Goal: Information Seeking & Learning: Learn about a topic

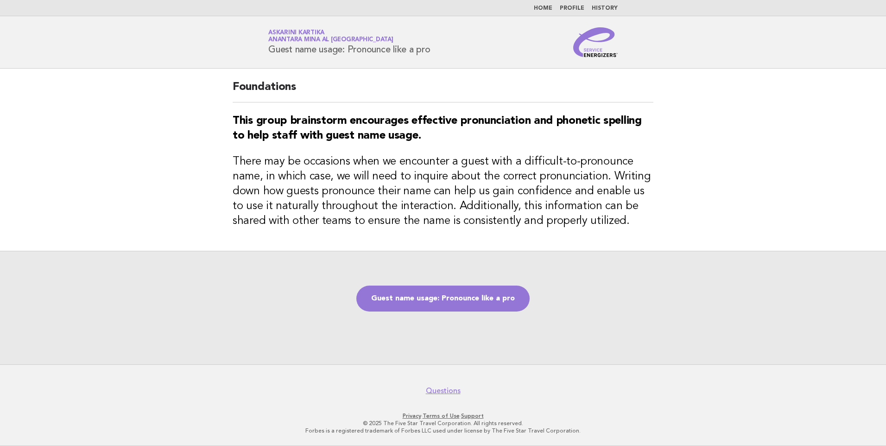
drag, startPoint x: 547, startPoint y: 4, endPoint x: 541, endPoint y: 9, distance: 8.9
click at [541, 9] on nav "Home Profile History" at bounding box center [443, 8] width 886 height 16
drag, startPoint x: 541, startPoint y: 9, endPoint x: 528, endPoint y: 31, distance: 24.7
click at [505, 43] on div "Service Energizers Askarini Kartika Anantara Mina al [GEOGRAPHIC_DATA] Guest na…" at bounding box center [442, 42] width 375 height 30
click at [552, 7] on link "Home" at bounding box center [543, 9] width 19 height 6
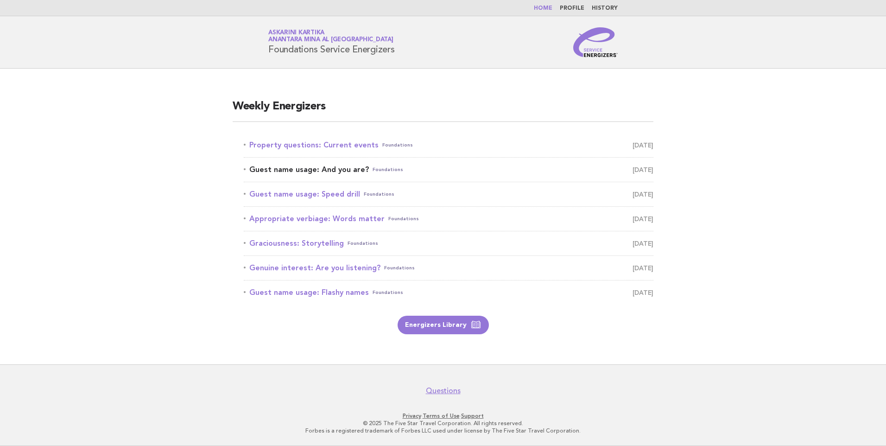
click at [341, 171] on link "Guest name usage: And you are? Foundations August 12" at bounding box center [449, 169] width 410 height 13
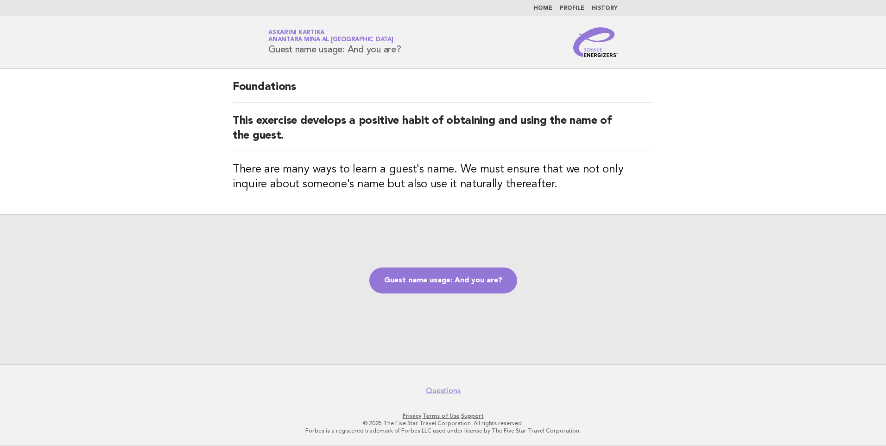
drag, startPoint x: 406, startPoint y: 50, endPoint x: 263, endPoint y: 51, distance: 143.2
click at [263, 51] on div "Service Energizers Askarini Kartika Anantara Mina al Arab Ras Al Khaimah Resort…" at bounding box center [442, 42] width 375 height 30
copy h1 "Guest name usage: And you are?"
drag, startPoint x: 421, startPoint y: 283, endPoint x: 404, endPoint y: 242, distance: 44.0
click at [421, 283] on link "Guest name usage: And you are?" at bounding box center [443, 280] width 148 height 26
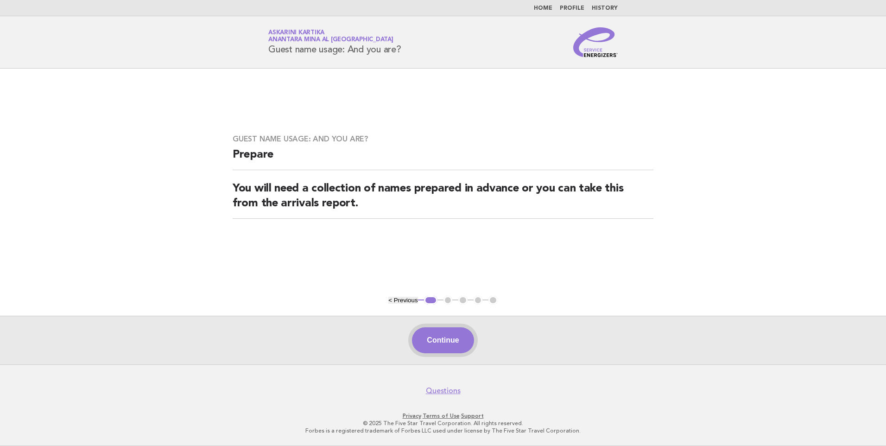
click at [440, 336] on button "Continue" at bounding box center [443, 340] width 62 height 26
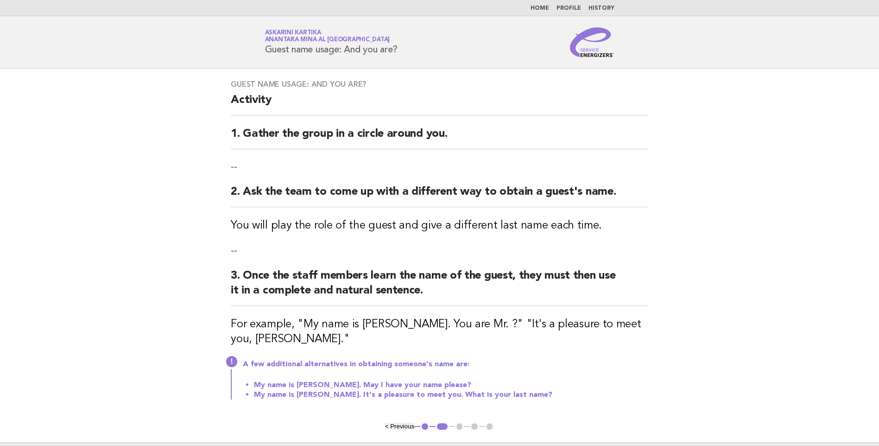
scroll to position [93, 0]
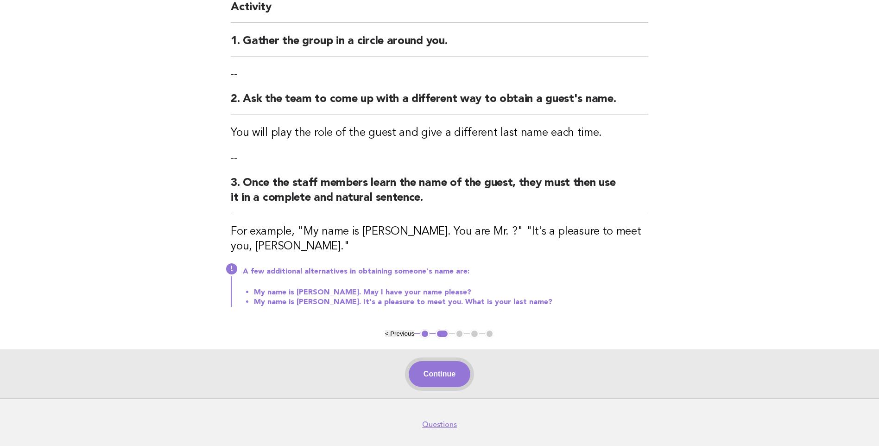
click at [437, 378] on button "Continue" at bounding box center [440, 374] width 62 height 26
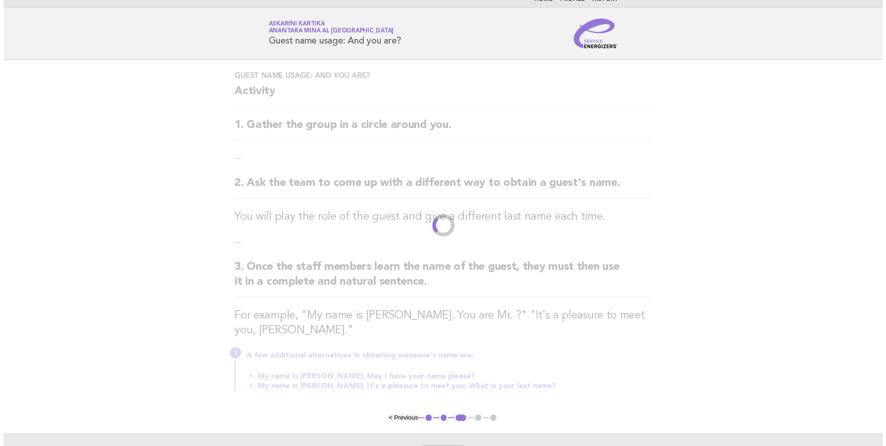
scroll to position [0, 0]
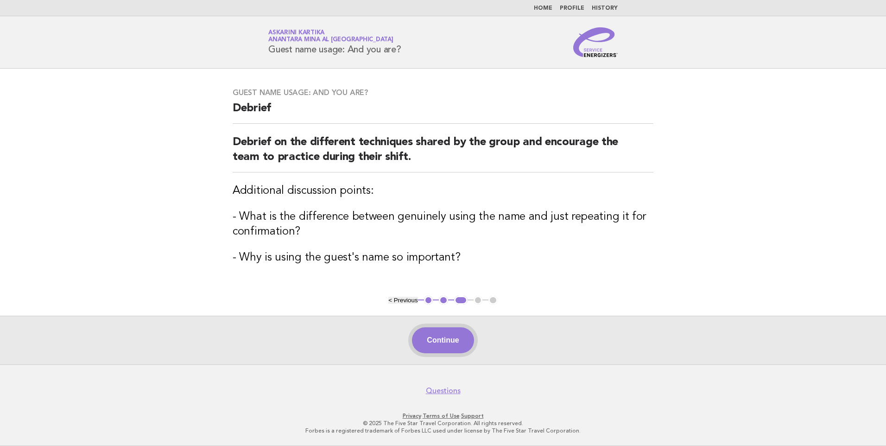
click at [442, 342] on button "Continue" at bounding box center [443, 340] width 62 height 26
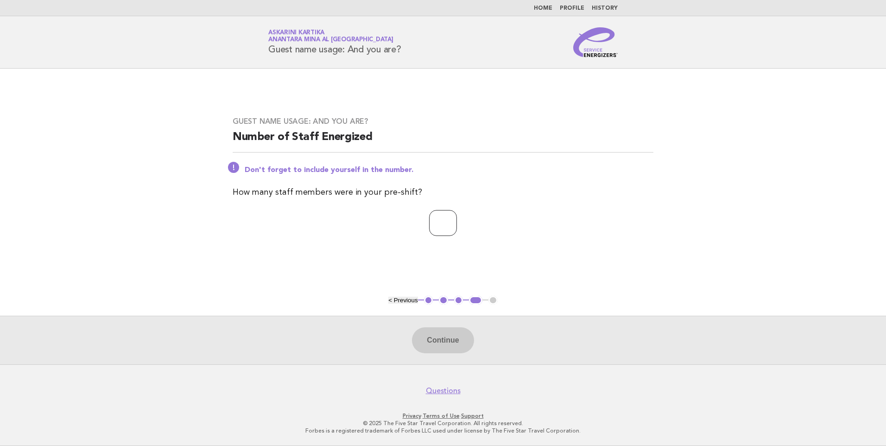
click at [447, 235] on input "number" at bounding box center [443, 223] width 28 height 26
type input "*"
click at [458, 340] on button "Continue" at bounding box center [443, 340] width 62 height 26
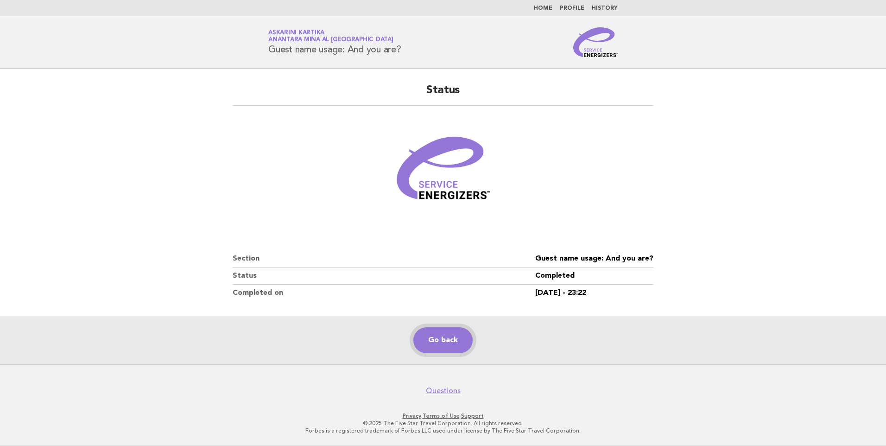
click at [445, 337] on link "Go back" at bounding box center [442, 340] width 59 height 26
